Goal: Find specific page/section: Find specific page/section

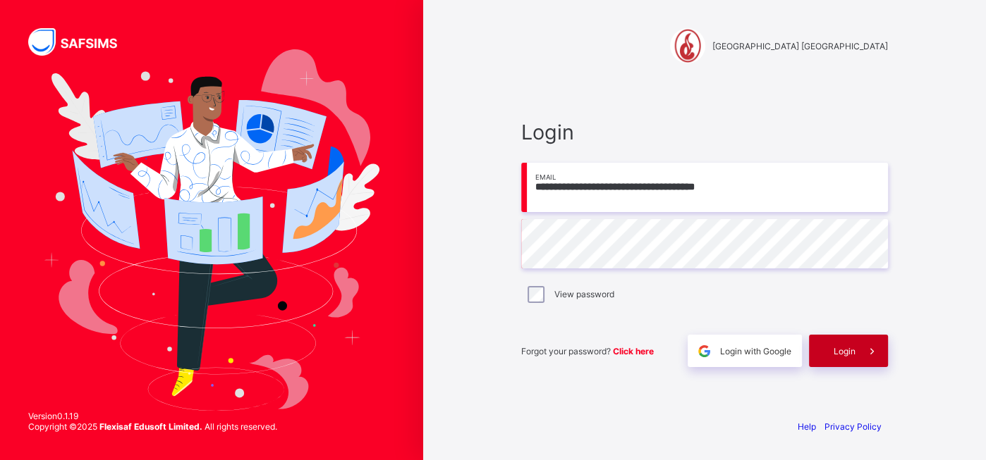
click at [845, 355] on span "Login" at bounding box center [844, 351] width 22 height 11
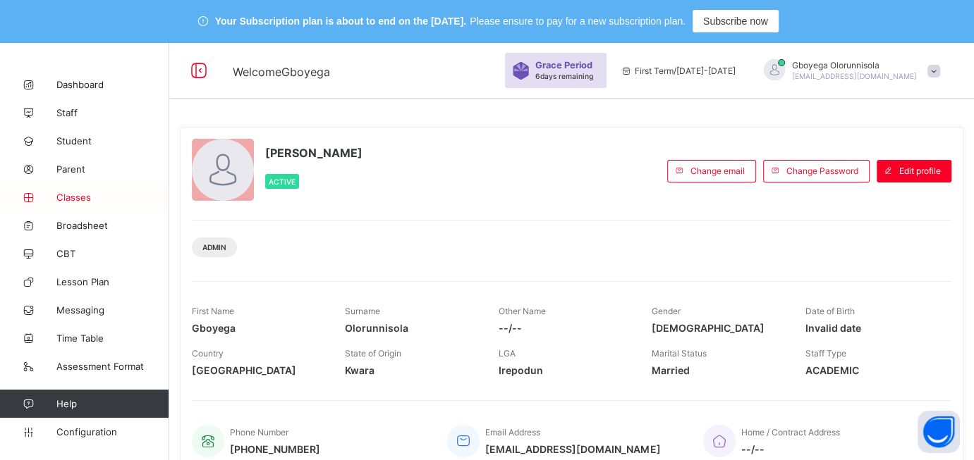
click at [74, 192] on span "Classes" at bounding box center [112, 197] width 113 height 11
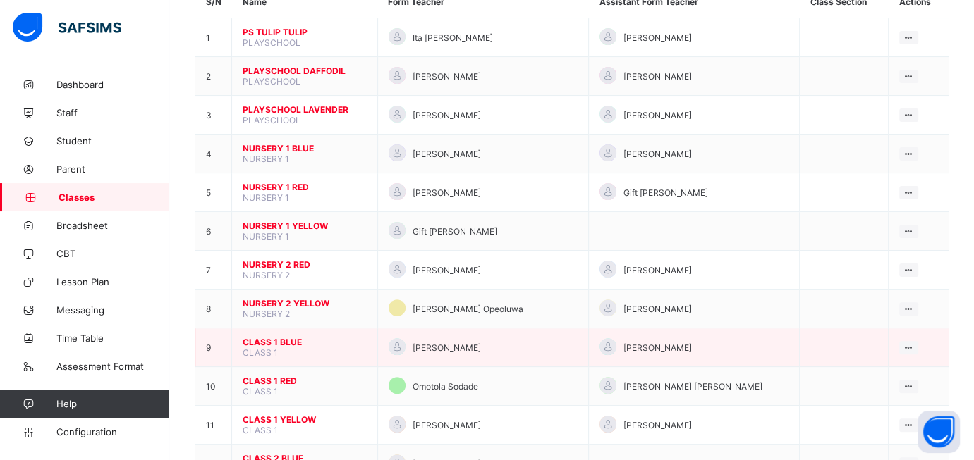
scroll to position [193, 0]
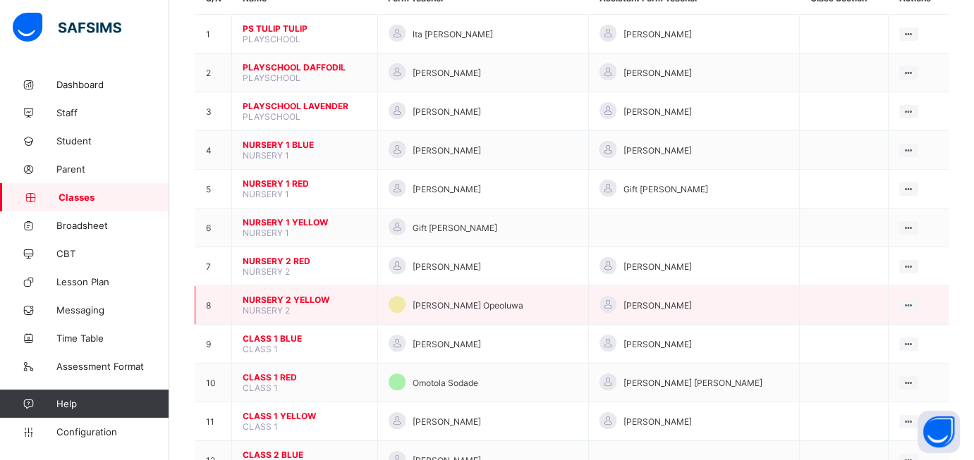
click at [314, 295] on span "NURSERY 2 YELLOW" at bounding box center [305, 300] width 124 height 11
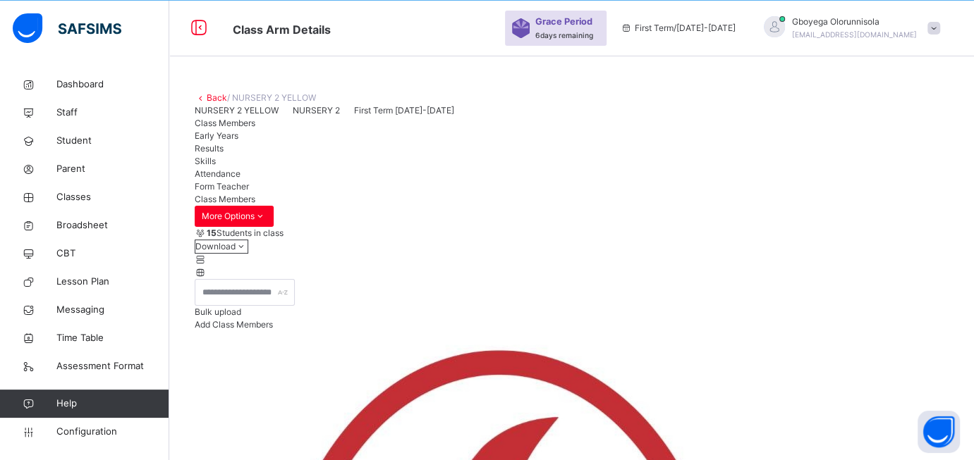
scroll to position [193, 0]
